Goal: Transaction & Acquisition: Book appointment/travel/reservation

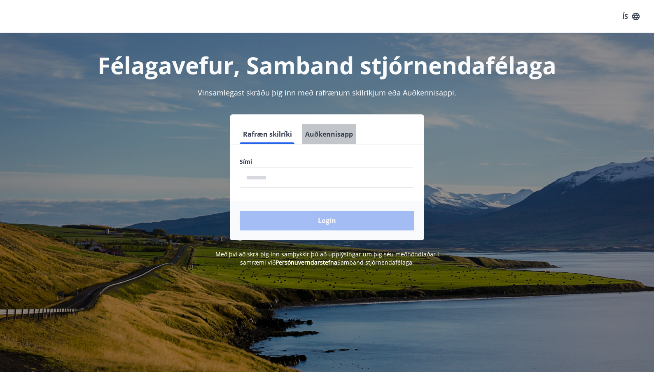
click at [328, 134] on button "Auðkennisapp" at bounding box center [329, 134] width 54 height 20
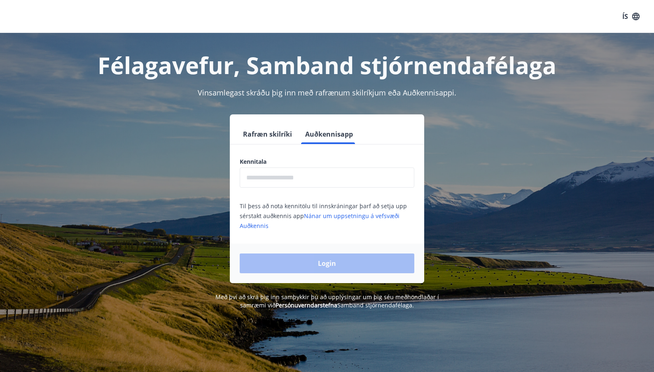
click at [284, 177] on input "text" at bounding box center [327, 177] width 174 height 20
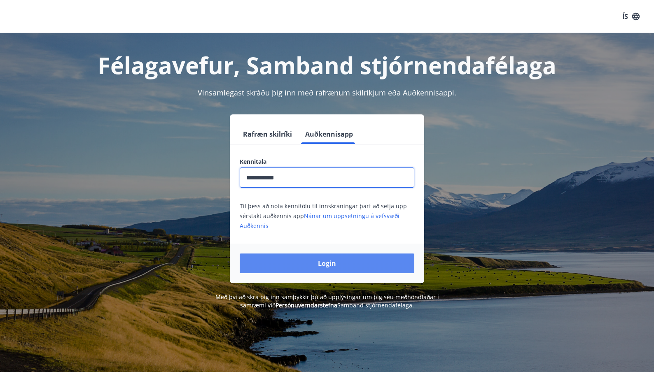
type input "**********"
click at [312, 266] on button "Login" at bounding box center [327, 264] width 174 height 20
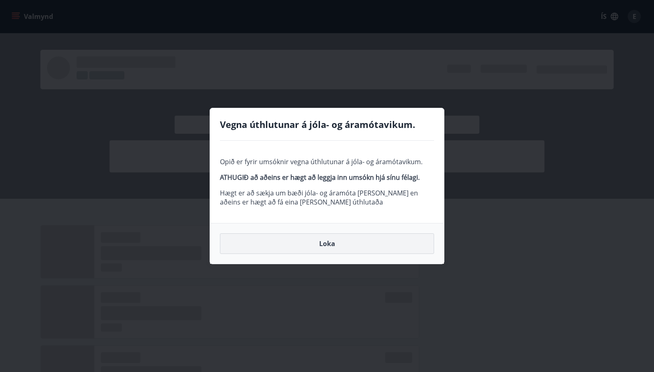
click at [357, 251] on button "Loka" at bounding box center [327, 243] width 214 height 21
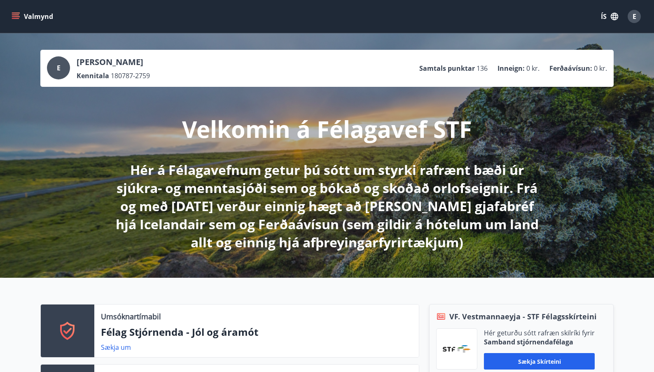
click at [19, 16] on icon "menu" at bounding box center [16, 16] width 9 height 1
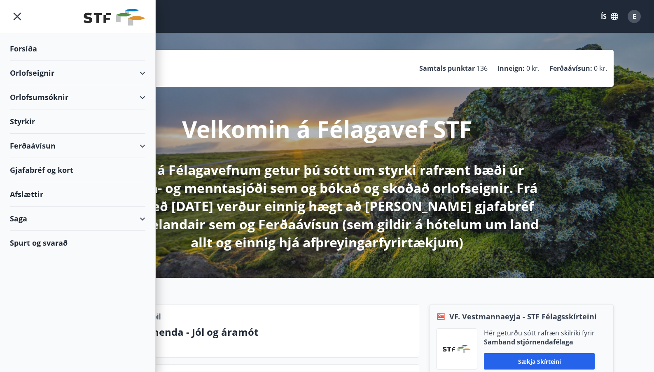
click at [142, 76] on div "Orlofseignir" at bounding box center [77, 73] width 135 height 24
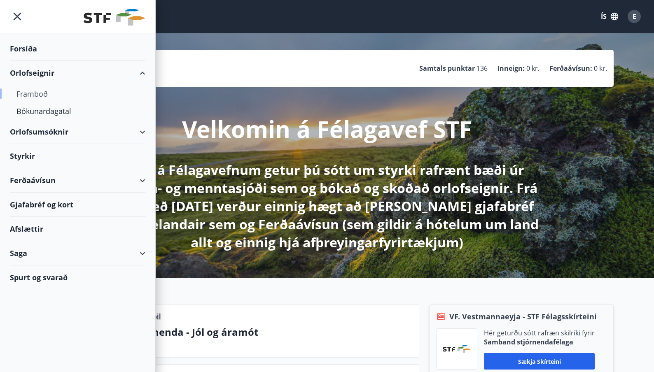
click at [97, 96] on div "Framboð" at bounding box center [77, 93] width 122 height 17
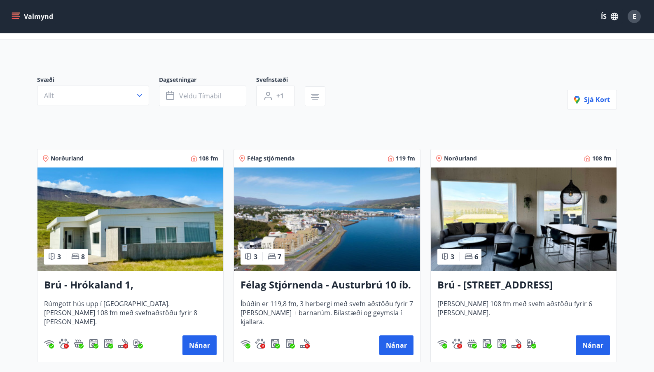
scroll to position [37, 0]
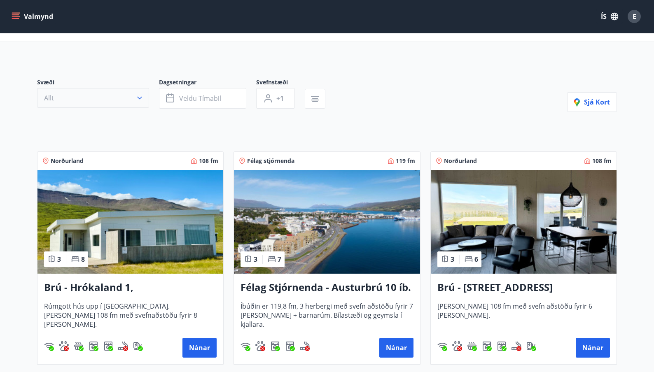
click at [135, 99] on button "Allt" at bounding box center [93, 98] width 112 height 20
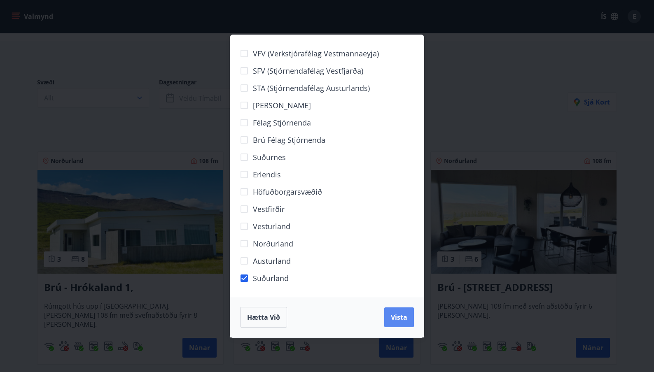
click at [401, 315] on span "Vista" at bounding box center [399, 317] width 16 height 9
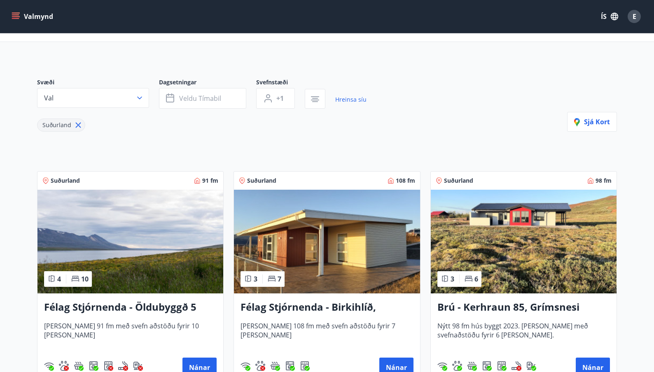
click at [75, 128] on icon at bounding box center [78, 125] width 9 height 9
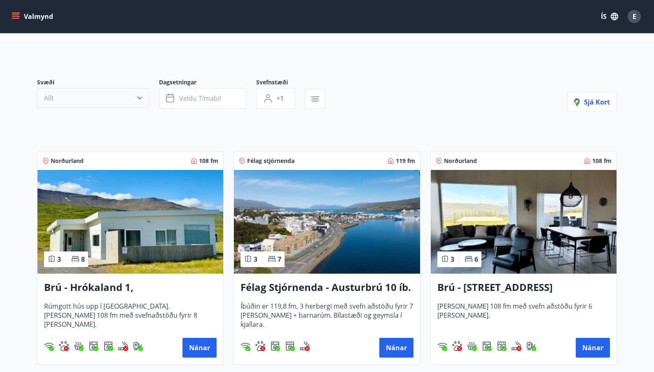
click at [140, 98] on icon "button" at bounding box center [139, 98] width 8 height 8
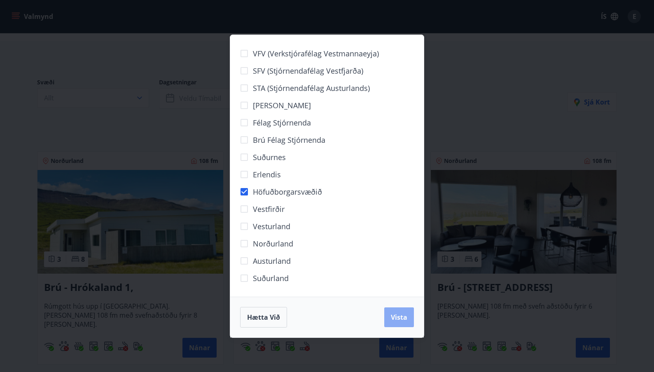
click at [412, 312] on button "Vista" at bounding box center [399, 317] width 30 height 20
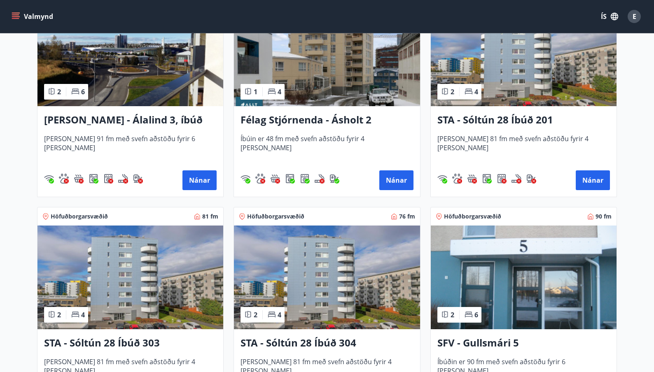
scroll to position [71, 0]
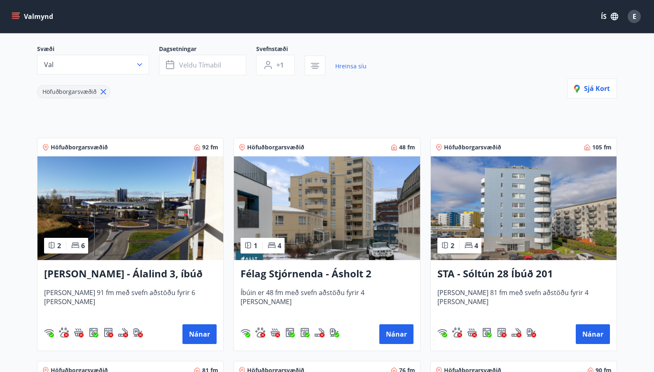
click at [526, 237] on img at bounding box center [523, 208] width 186 height 104
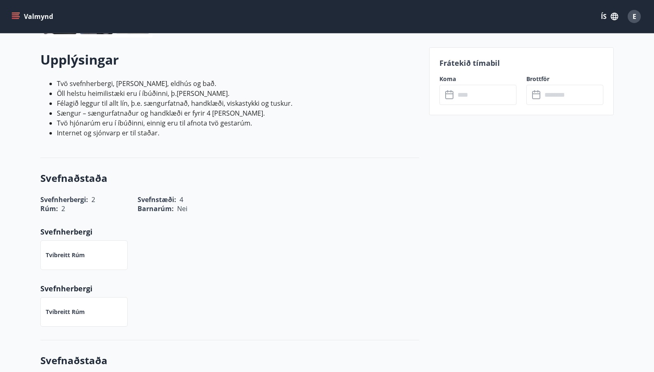
scroll to position [195, 0]
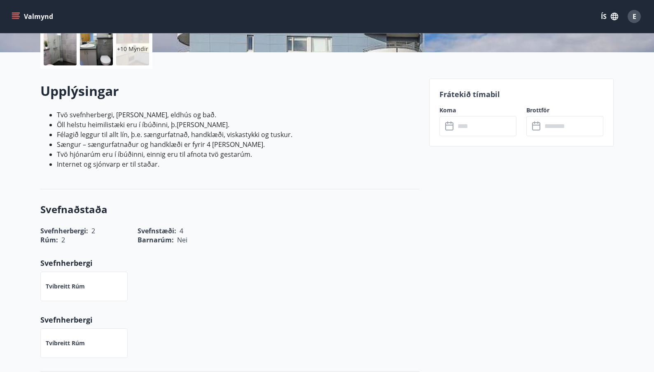
click at [460, 128] on input "text" at bounding box center [485, 126] width 61 height 20
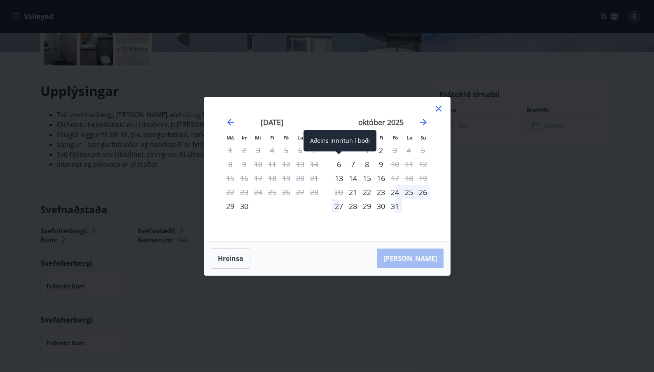
click at [340, 165] on div "6" at bounding box center [339, 164] width 14 height 14
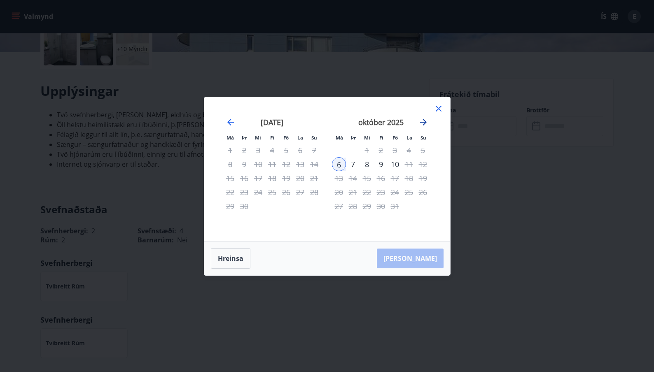
click at [423, 121] on icon "Move forward to switch to the next month." at bounding box center [423, 122] width 10 height 10
click at [437, 107] on icon at bounding box center [438, 109] width 10 height 10
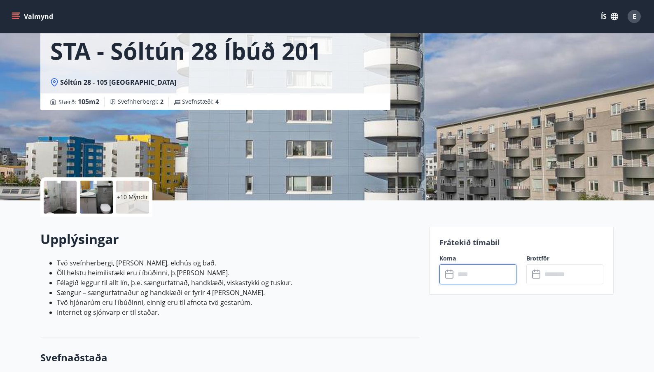
scroll to position [0, 0]
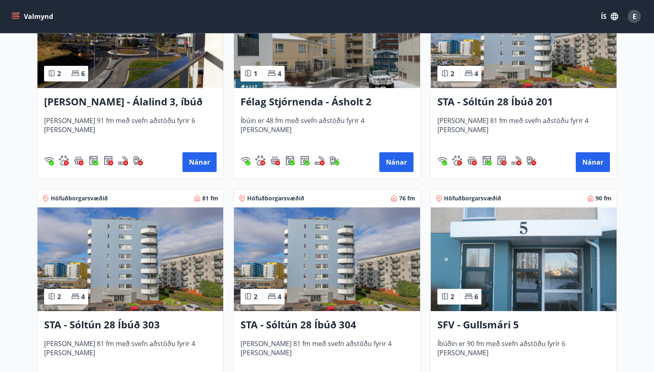
scroll to position [295, 0]
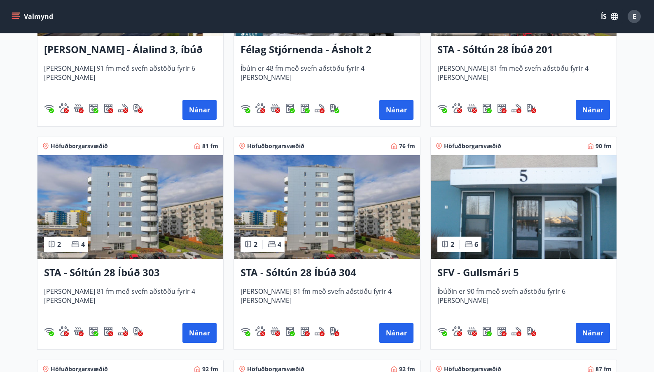
click at [130, 235] on img at bounding box center [130, 207] width 186 height 104
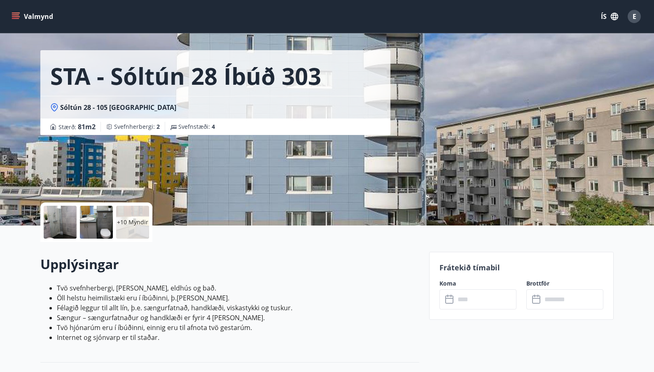
scroll to position [27, 0]
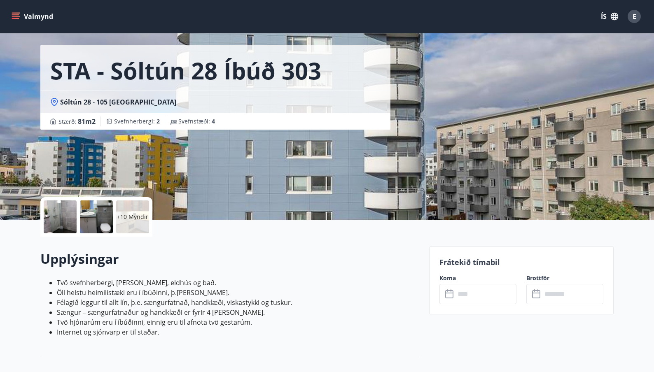
click at [451, 297] on icon at bounding box center [450, 294] width 10 height 10
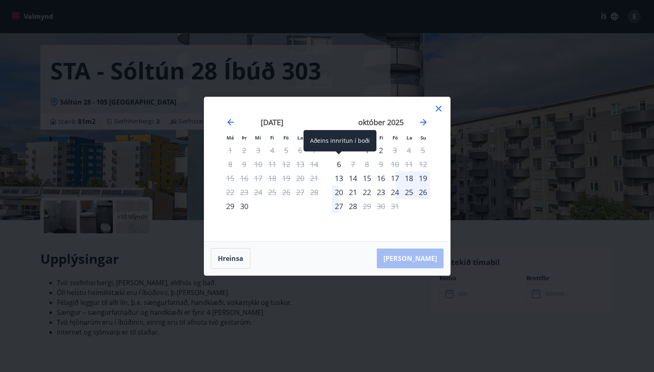
click at [341, 165] on div "6" at bounding box center [339, 164] width 14 height 14
click at [339, 165] on div "6" at bounding box center [339, 164] width 14 height 14
click at [398, 179] on div "17" at bounding box center [395, 178] width 14 height 14
click at [437, 107] on icon at bounding box center [438, 109] width 10 height 10
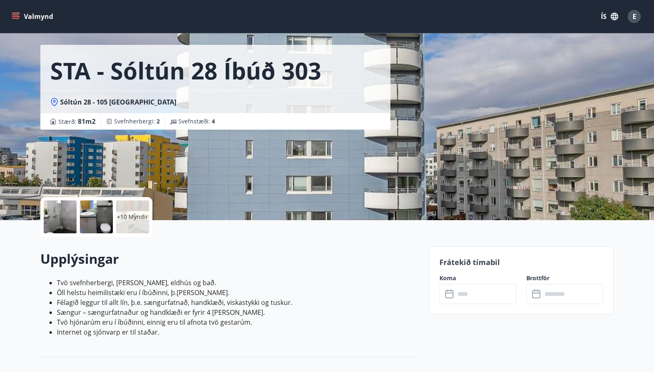
click at [448, 293] on icon at bounding box center [450, 294] width 10 height 10
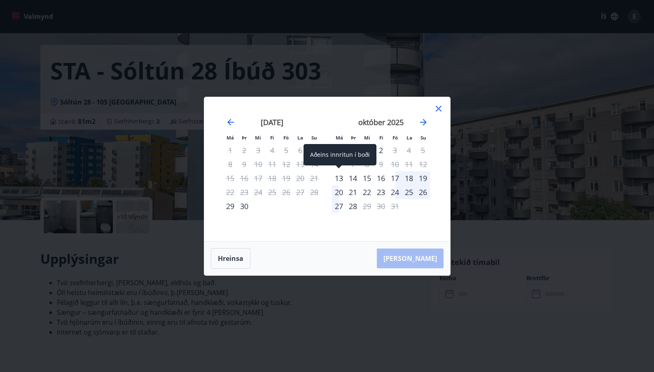
click at [340, 179] on div "13" at bounding box center [339, 178] width 14 height 14
click at [441, 107] on icon at bounding box center [438, 109] width 10 height 10
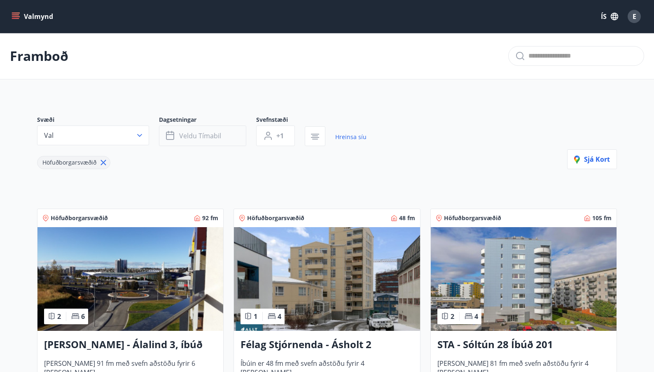
click at [212, 139] on span "Veldu tímabil" at bounding box center [200, 135] width 42 height 9
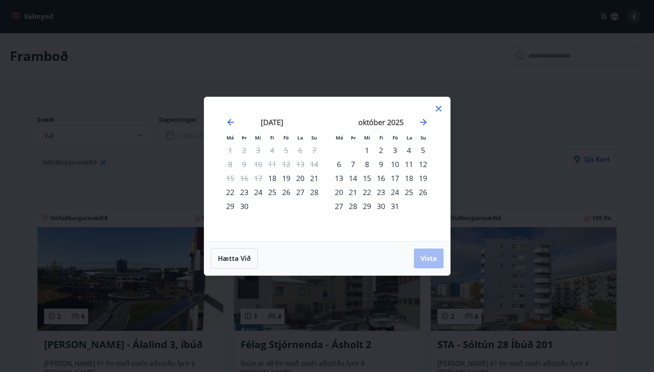
click at [340, 165] on div "6" at bounding box center [339, 164] width 14 height 14
click at [393, 191] on div "24" at bounding box center [395, 192] width 14 height 14
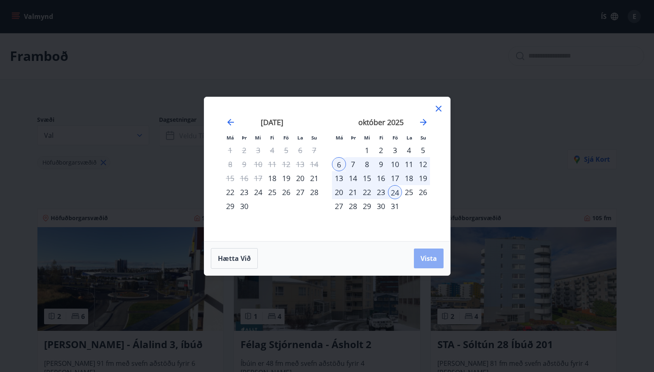
click at [431, 261] on span "Vista" at bounding box center [428, 258] width 16 height 9
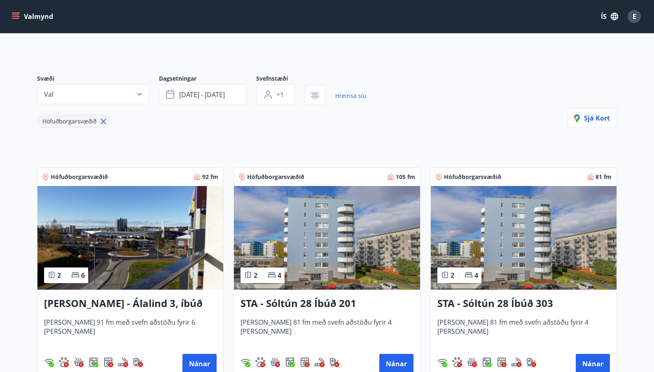
scroll to position [125, 0]
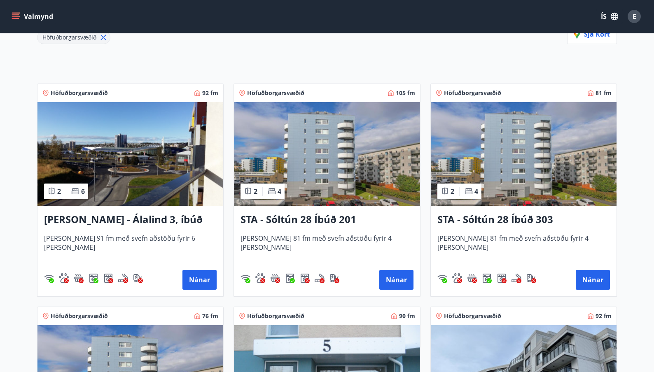
click at [323, 151] on img at bounding box center [327, 154] width 186 height 104
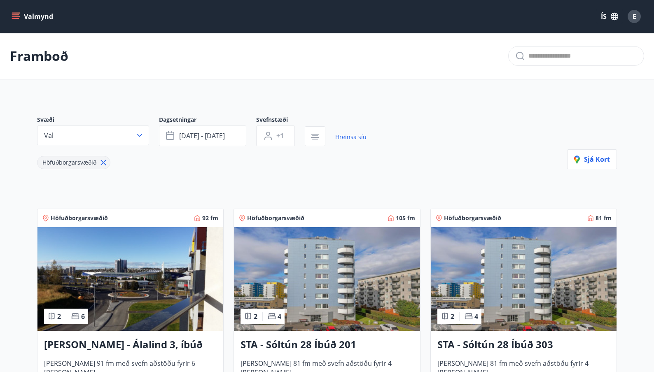
scroll to position [101, 0]
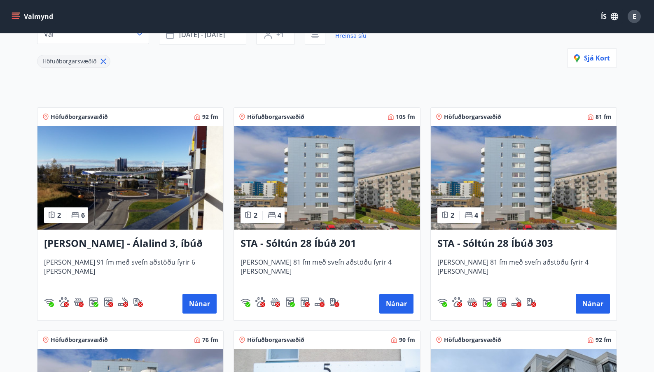
click at [347, 191] on img at bounding box center [327, 178] width 186 height 104
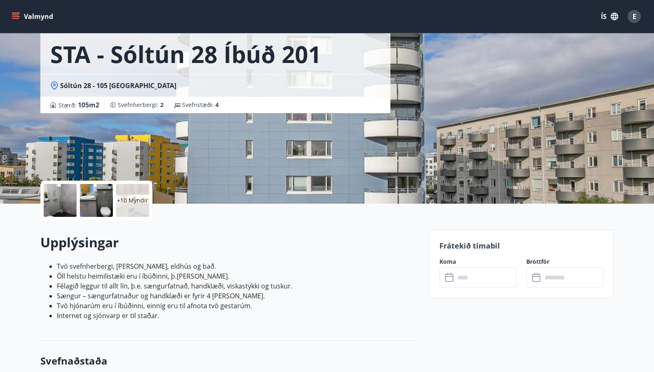
scroll to position [75, 0]
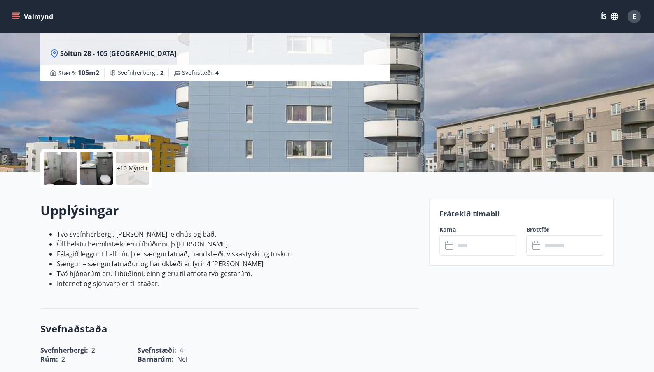
click at [451, 243] on icon at bounding box center [450, 246] width 10 height 10
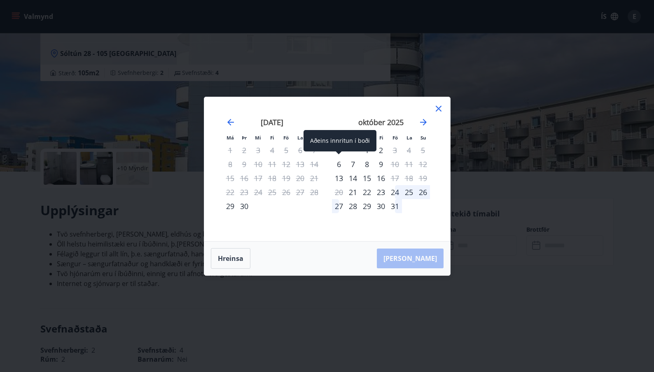
click at [340, 165] on div "6" at bounding box center [339, 164] width 14 height 14
click at [437, 109] on icon at bounding box center [438, 109] width 6 height 6
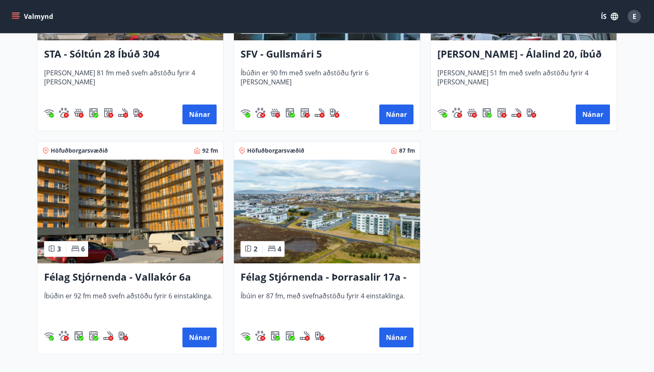
scroll to position [523, 0]
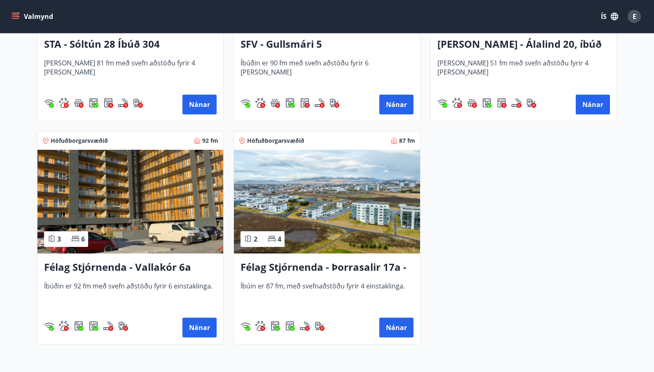
click at [167, 215] on img at bounding box center [130, 202] width 186 height 104
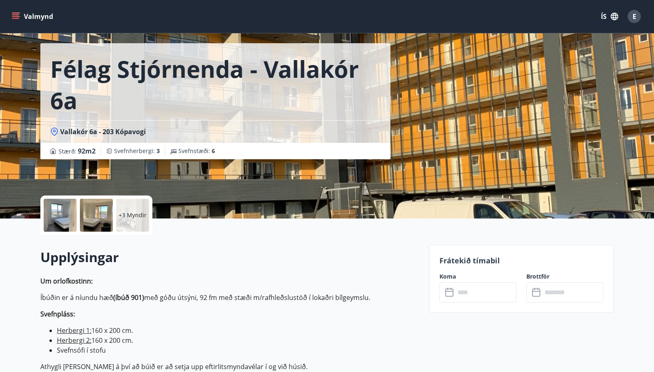
scroll to position [111, 0]
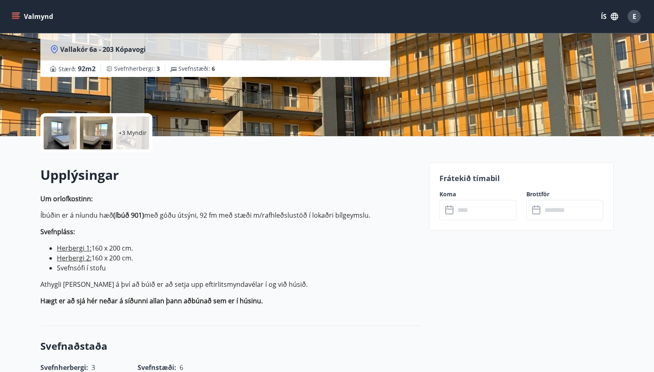
click at [449, 210] on icon at bounding box center [450, 210] width 10 height 10
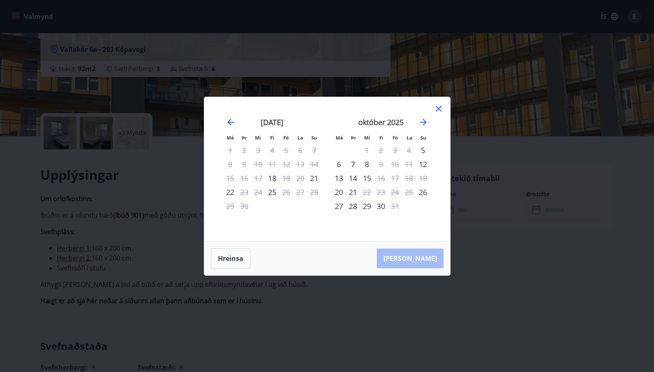
click at [341, 167] on div "6" at bounding box center [339, 164] width 14 height 14
click at [340, 166] on div "6" at bounding box center [339, 164] width 14 height 14
click at [338, 166] on div "6" at bounding box center [339, 164] width 14 height 14
click at [228, 261] on button "Hreinsa" at bounding box center [231, 258] width 40 height 21
click at [340, 164] on div "6" at bounding box center [339, 164] width 14 height 14
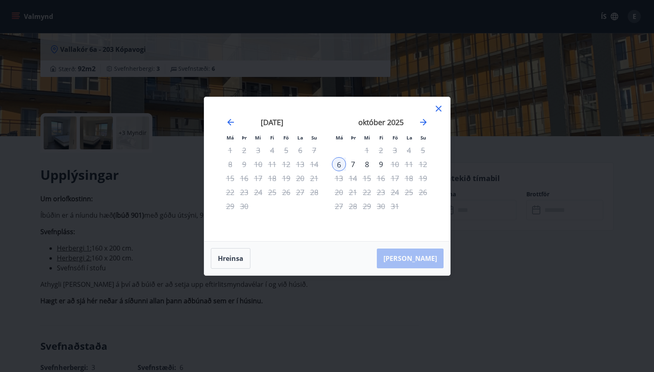
click at [439, 110] on icon at bounding box center [438, 109] width 10 height 10
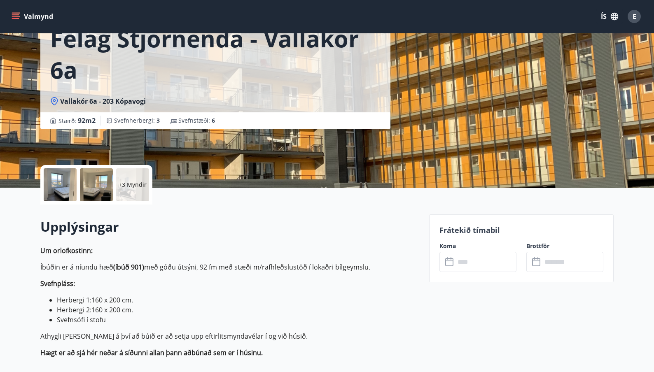
scroll to position [0, 0]
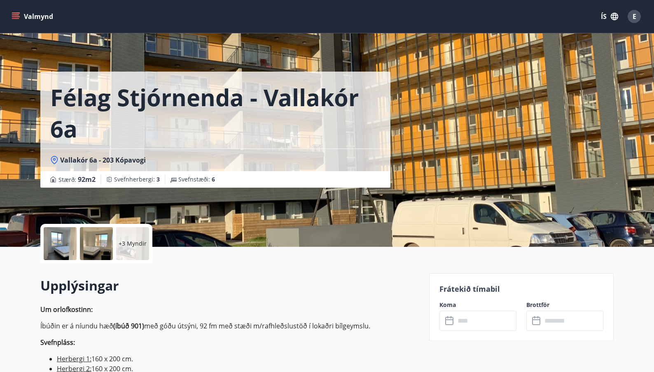
click at [140, 237] on div "+3 Myndir" at bounding box center [132, 243] width 33 height 33
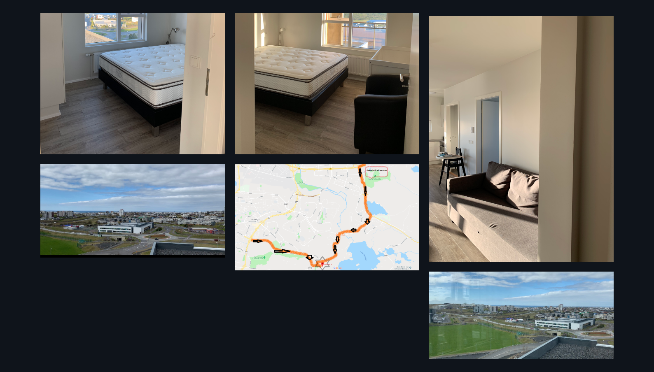
scroll to position [294, 0]
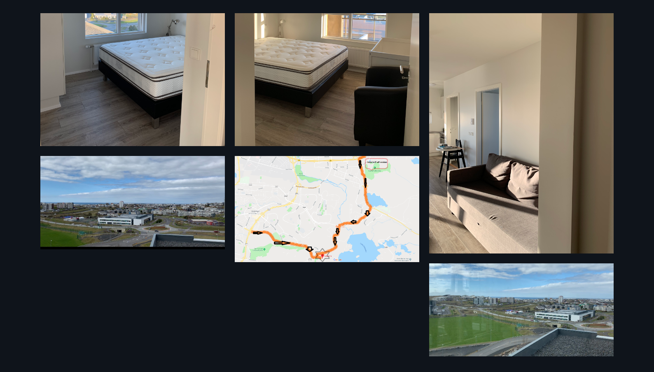
click at [130, 216] on img at bounding box center [132, 202] width 184 height 93
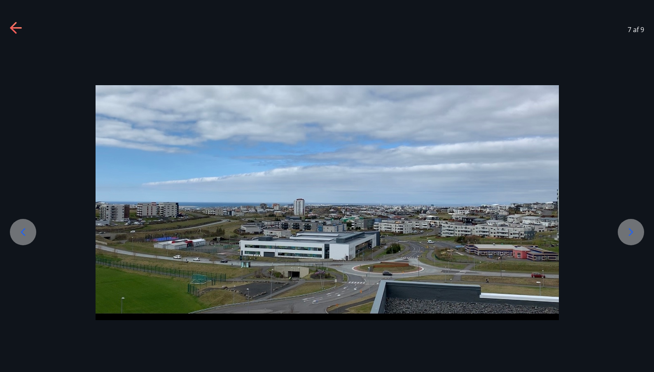
click at [26, 230] on icon at bounding box center [22, 232] width 13 height 13
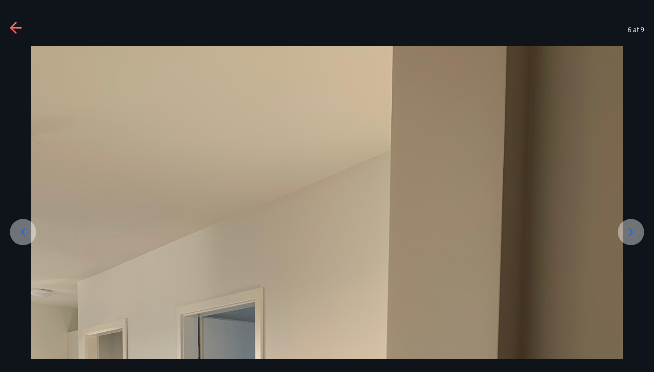
click at [26, 230] on icon at bounding box center [22, 232] width 13 height 13
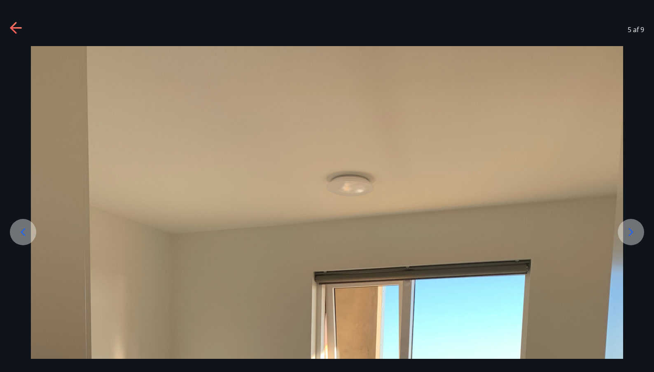
click at [26, 230] on icon at bounding box center [22, 232] width 13 height 13
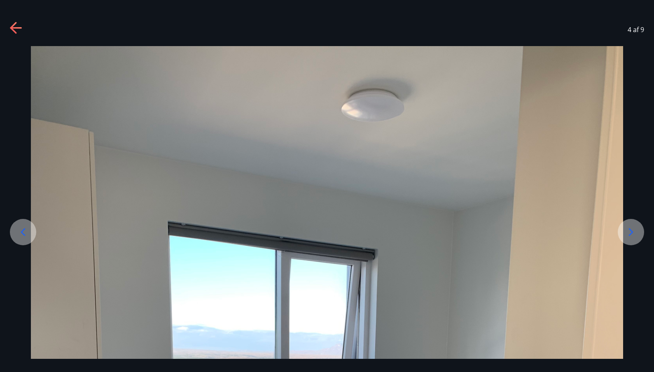
click at [26, 230] on icon at bounding box center [22, 232] width 13 height 13
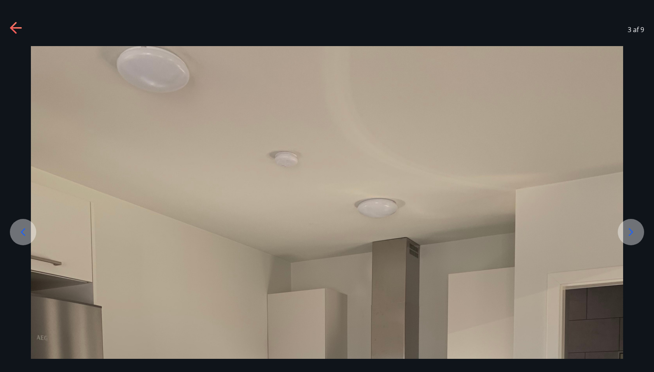
click at [26, 230] on icon at bounding box center [22, 232] width 13 height 13
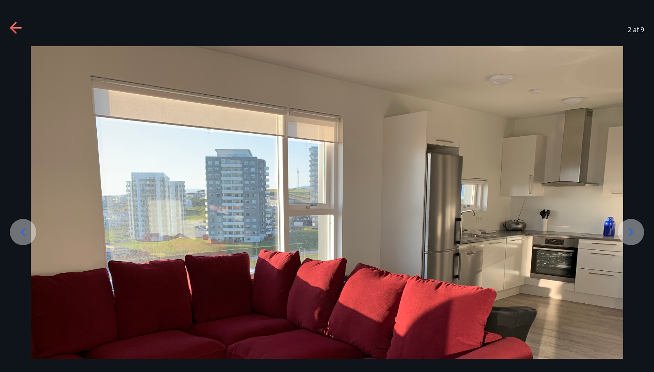
click at [15, 32] on icon at bounding box center [13, 28] width 7 height 12
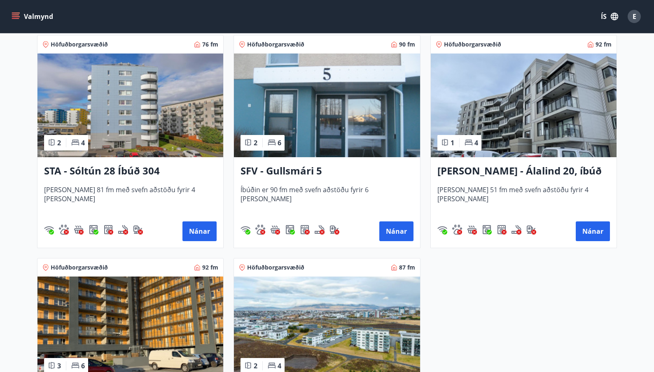
scroll to position [408, 0]
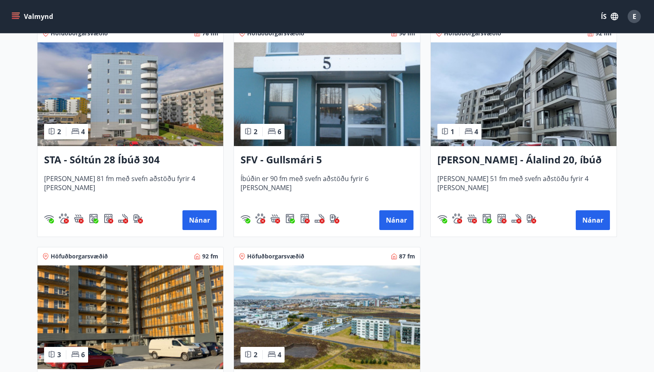
click at [564, 119] on img at bounding box center [523, 94] width 186 height 104
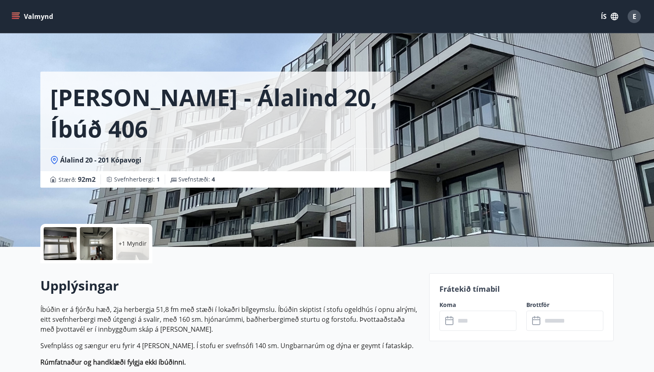
click at [482, 321] on input "text" at bounding box center [485, 321] width 61 height 20
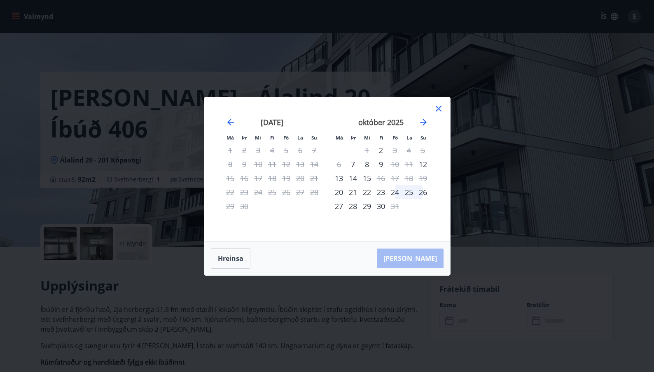
click at [339, 165] on div "6" at bounding box center [339, 164] width 14 height 14
click at [340, 191] on div "20" at bounding box center [339, 192] width 14 height 14
click at [397, 194] on div "24" at bounding box center [395, 192] width 14 height 14
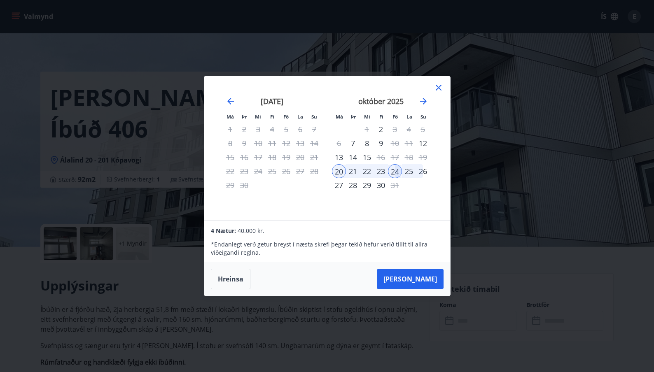
click at [440, 87] on icon at bounding box center [438, 88] width 10 height 10
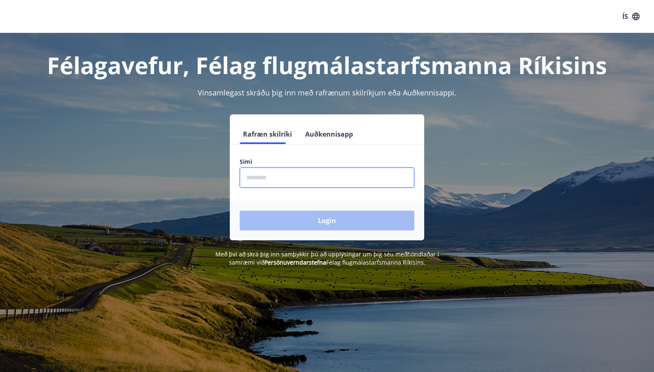
click at [280, 176] on input "phone" at bounding box center [327, 177] width 174 height 20
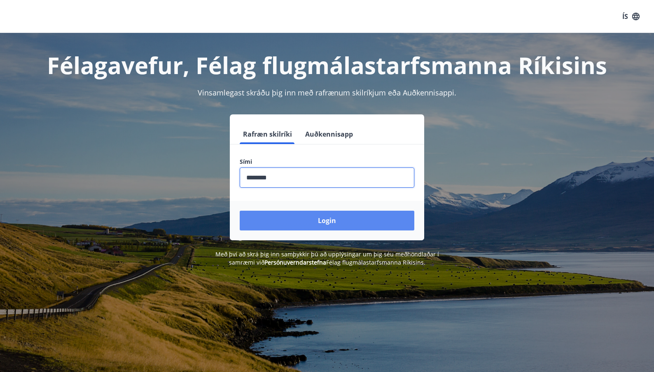
type input "********"
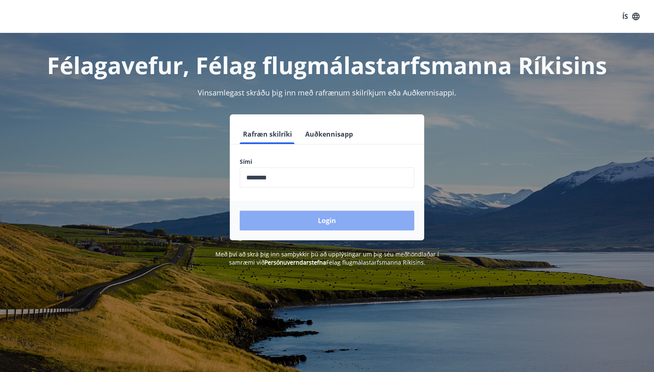
click at [305, 226] on button "Login" at bounding box center [327, 221] width 174 height 20
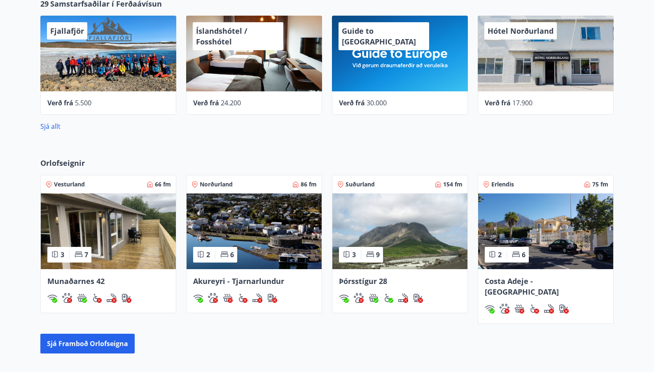
scroll to position [404, 0]
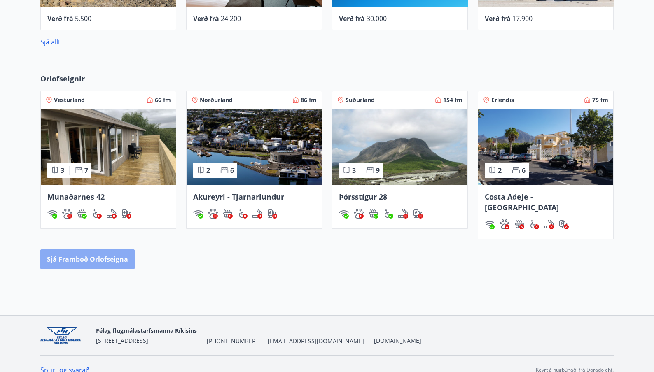
click at [94, 249] on button "Sjá framboð orlofseigna" at bounding box center [87, 259] width 94 height 20
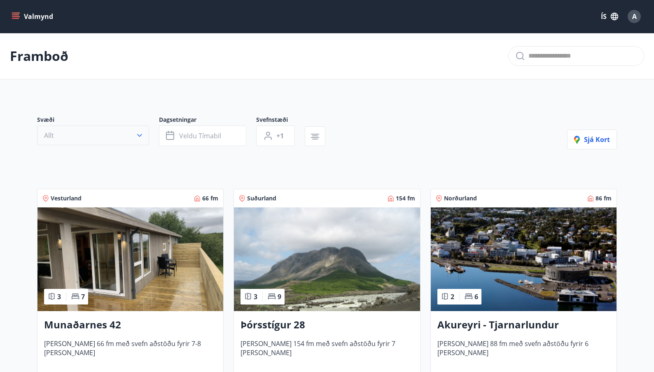
click at [134, 139] on button "Allt" at bounding box center [93, 136] width 112 height 20
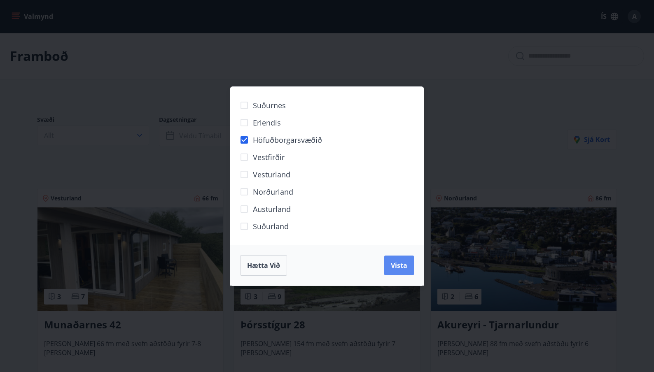
click at [407, 265] on button "Vista" at bounding box center [399, 266] width 30 height 20
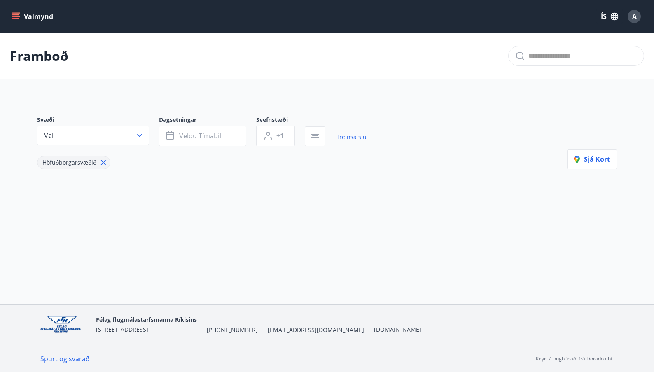
click at [102, 164] on icon at bounding box center [103, 162] width 9 height 9
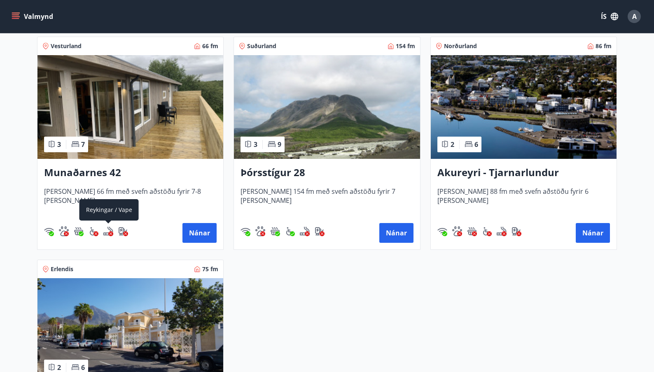
scroll to position [128, 0]
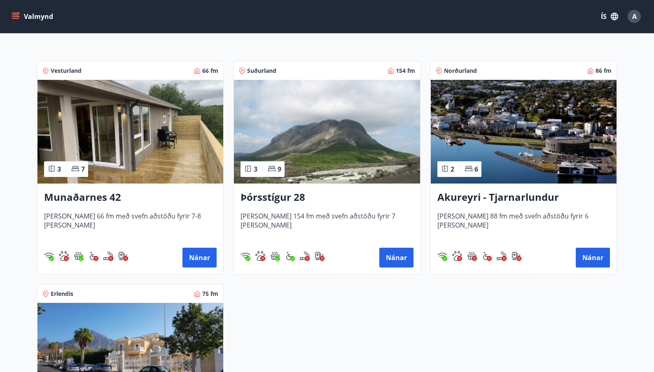
click at [463, 131] on img at bounding box center [523, 132] width 186 height 104
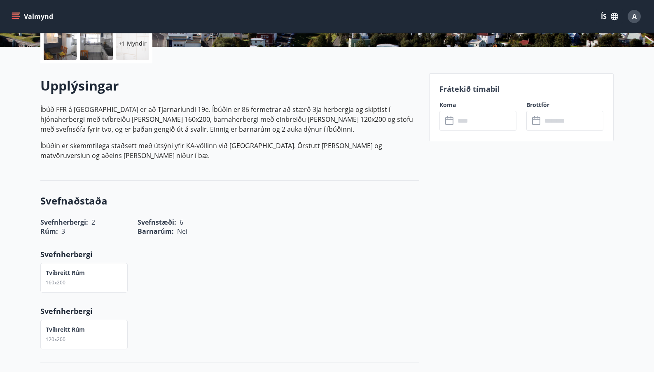
scroll to position [143, 0]
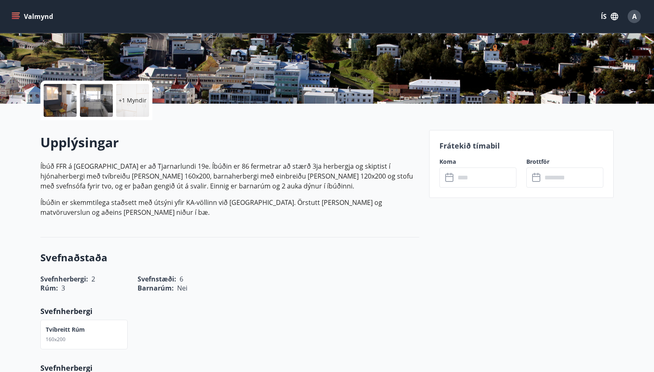
click at [464, 180] on input "text" at bounding box center [485, 177] width 61 height 20
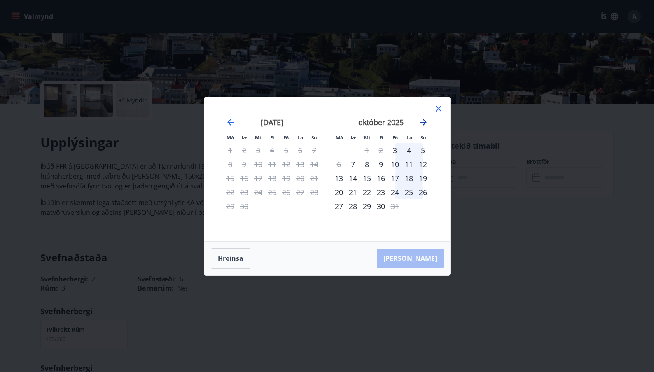
click at [421, 120] on icon "Move forward to switch to the next month." at bounding box center [423, 122] width 10 height 10
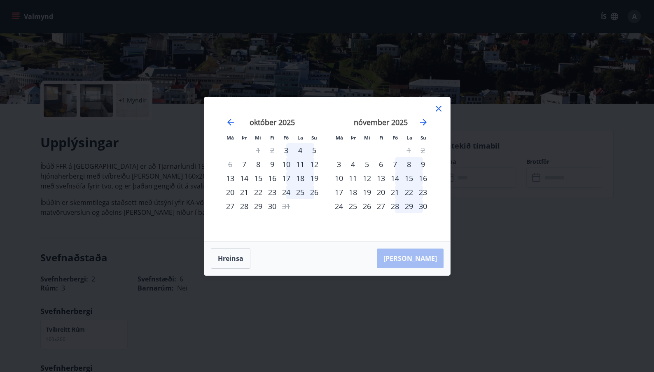
click at [423, 178] on div "16" at bounding box center [423, 178] width 14 height 14
click at [394, 191] on div "21" at bounding box center [395, 192] width 14 height 14
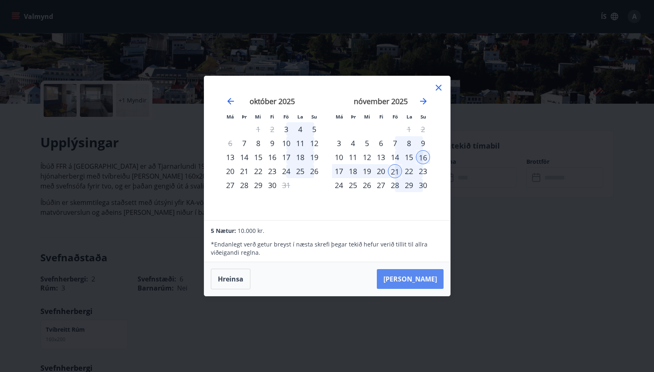
click at [431, 279] on button "[PERSON_NAME]" at bounding box center [410, 279] width 67 height 20
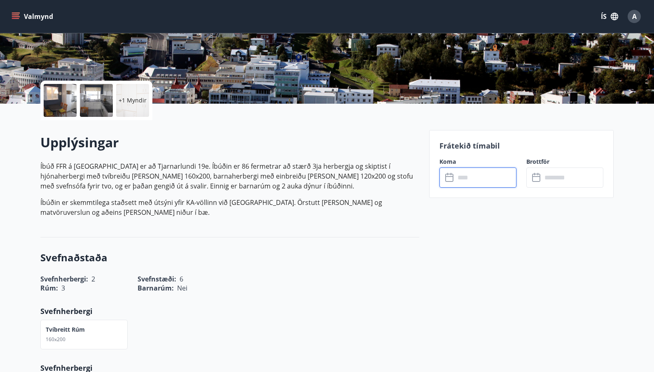
type input "******"
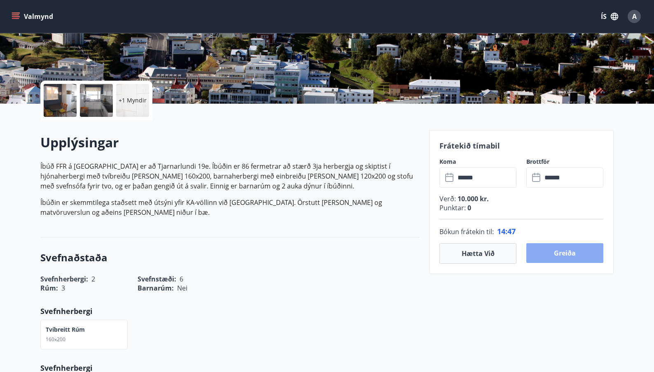
click at [549, 256] on button "Greiða" at bounding box center [564, 253] width 77 height 20
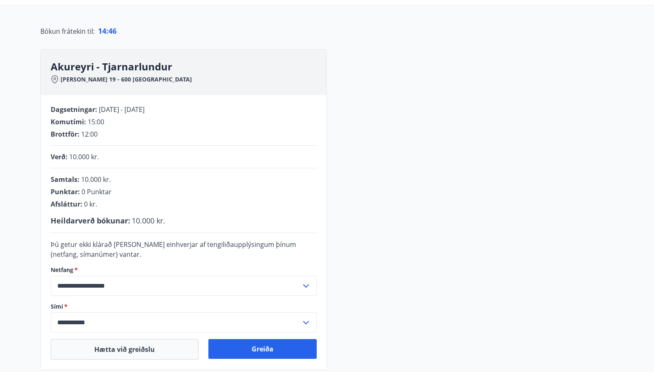
scroll to position [143, 0]
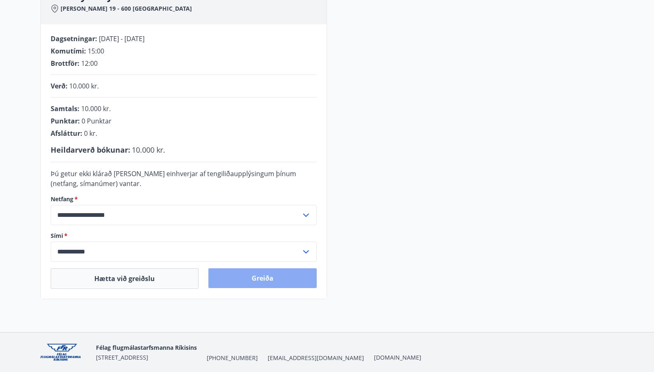
click at [266, 282] on button "Greiða" at bounding box center [262, 278] width 108 height 20
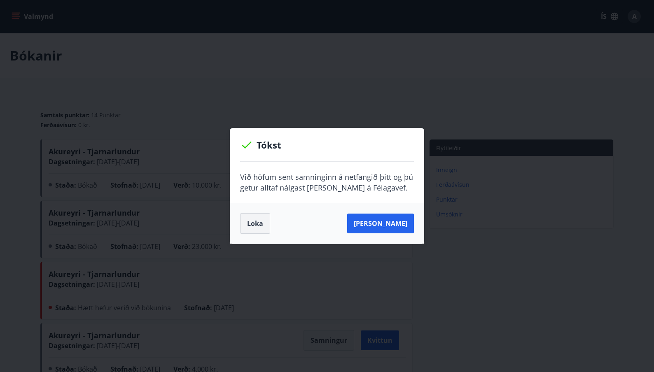
click at [248, 224] on button "Loka" at bounding box center [255, 223] width 30 height 21
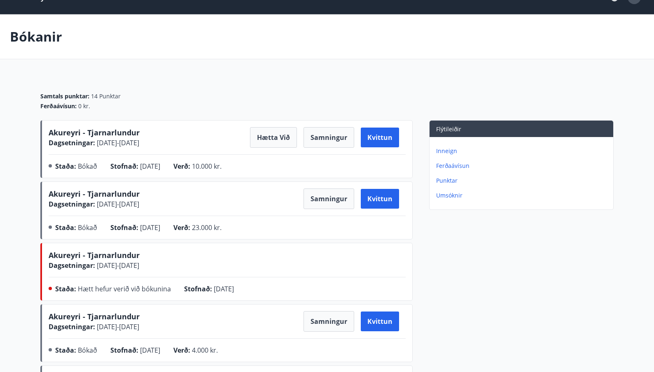
scroll to position [27, 0]
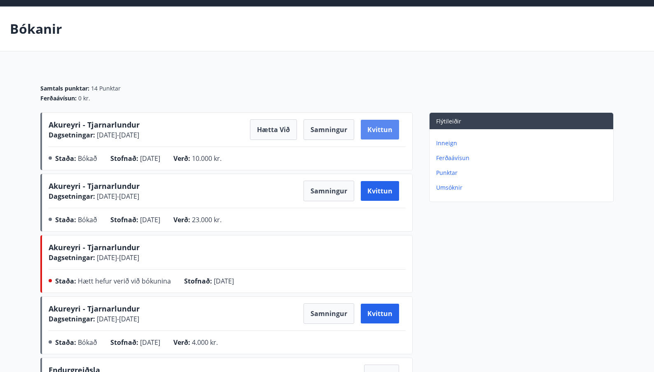
click at [380, 130] on button "Kvittun" at bounding box center [380, 130] width 38 height 20
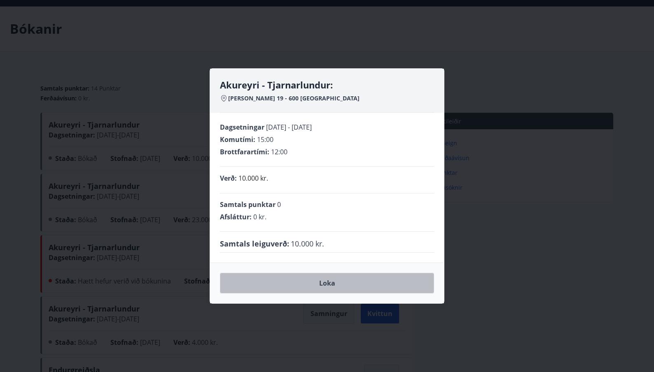
click at [372, 288] on button "Loka" at bounding box center [327, 283] width 214 height 21
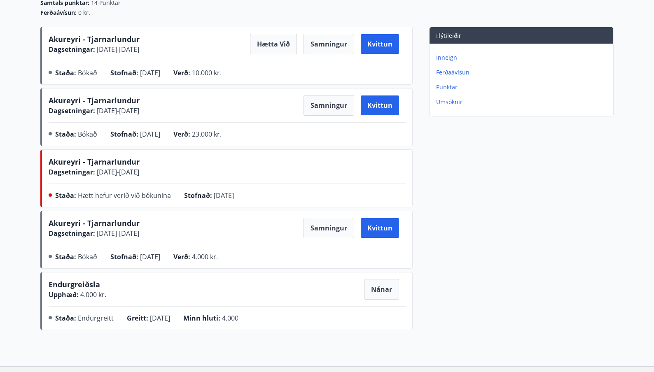
scroll to position [0, 0]
